Goal: Information Seeking & Learning: Check status

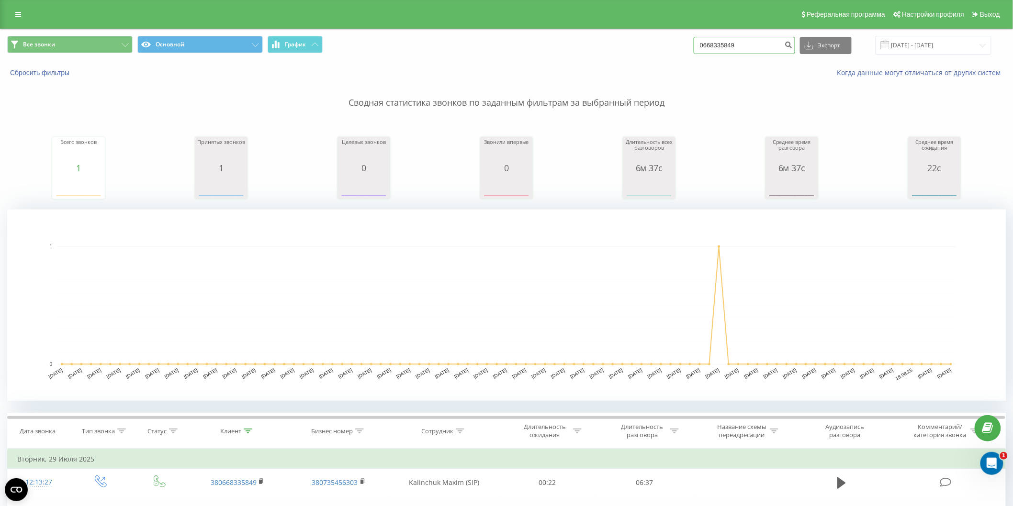
drag, startPoint x: 757, startPoint y: 45, endPoint x: 659, endPoint y: 59, distance: 99.2
click at [659, 59] on div "Все звонки Основной График 0668335849 Экспорт .csv .xls .xlsx 22.05.2025 - 22.0…" at bounding box center [506, 45] width 1012 height 32
paste input "9669792013"
type input "09669792013"
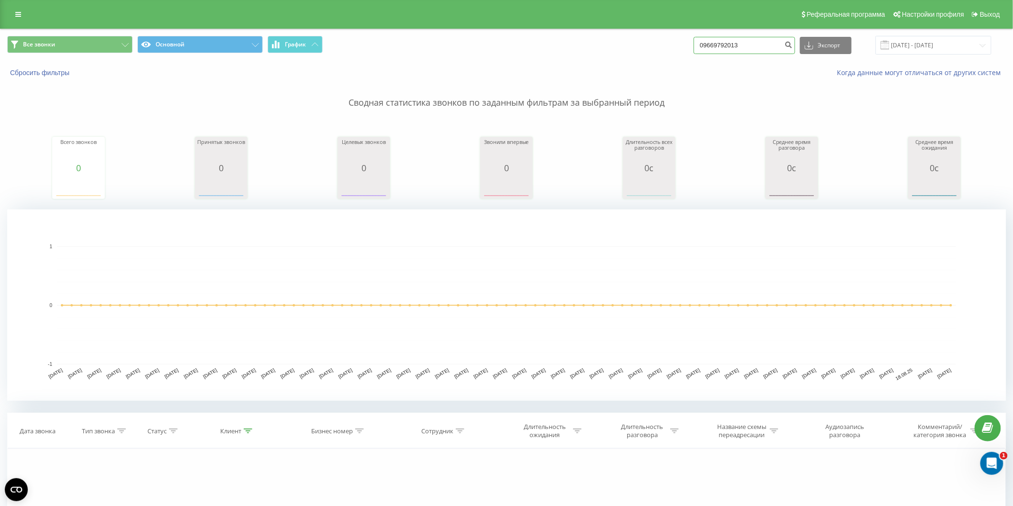
click at [723, 44] on input "09669792013" at bounding box center [744, 45] width 101 height 17
drag, startPoint x: 759, startPoint y: 40, endPoint x: 657, endPoint y: 51, distance: 102.5
click at [657, 51] on div "Все звонки Основной График 09669792013 Экспорт .csv .xls .xlsx 22.05.2025 - 22.…" at bounding box center [506, 45] width 998 height 19
type input "0632161625"
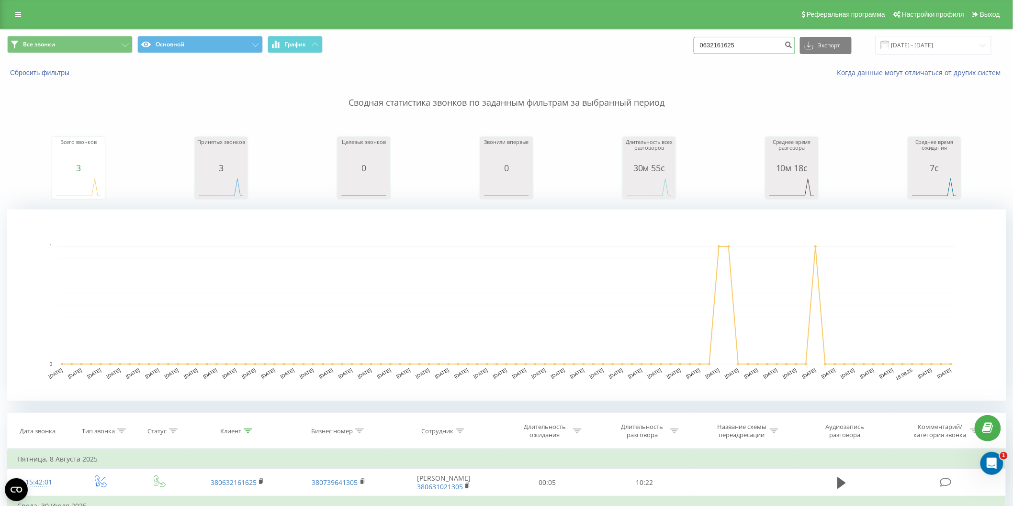
drag, startPoint x: 732, startPoint y: 46, endPoint x: 518, endPoint y: 74, distance: 215.7
click at [518, 74] on div "Все звонки Основной График 0632161625 Экспорт .csv .xls .xlsx 22.05.2025 - 22.0…" at bounding box center [506, 56] width 1012 height 55
type input "0976738539"
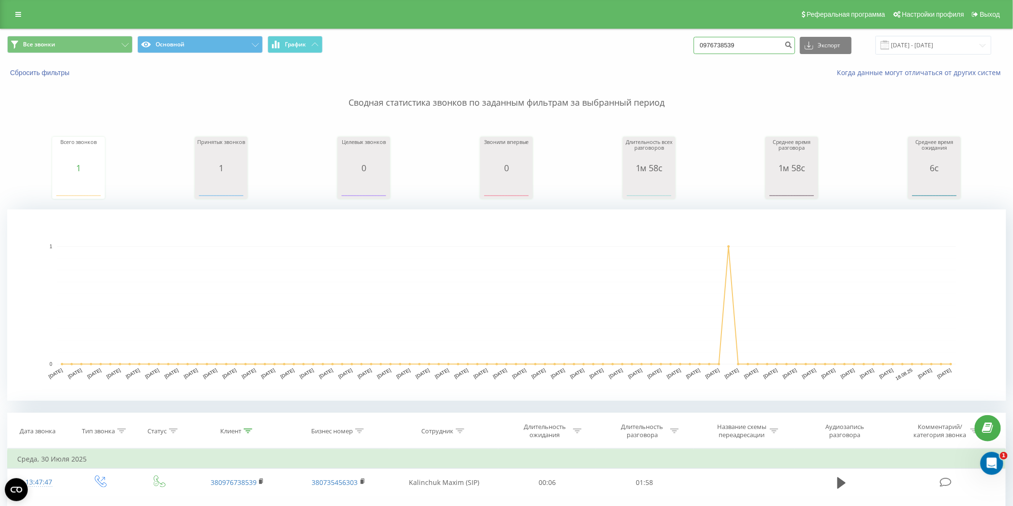
drag, startPoint x: 753, startPoint y: 51, endPoint x: 624, endPoint y: 59, distance: 129.5
click at [624, 59] on div "Все звонки Основной График 0976738539 Экспорт .csv .xls .xlsx 22.05.2025 - 22.0…" at bounding box center [506, 45] width 1012 height 32
type input "0676430203"
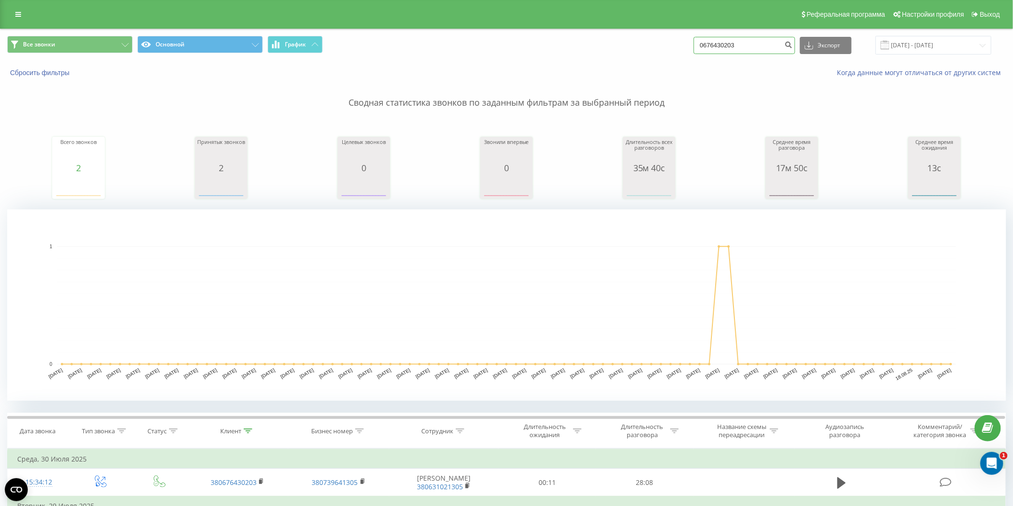
drag, startPoint x: 778, startPoint y: 41, endPoint x: 640, endPoint y: 54, distance: 138.5
click at [640, 54] on div "Все звонки Основной График 0676430203 Экспорт .csv .xls .xlsx 22.05.2025 - 22.0…" at bounding box center [506, 45] width 998 height 19
type input "0500684243"
